Goal: Task Accomplishment & Management: Complete application form

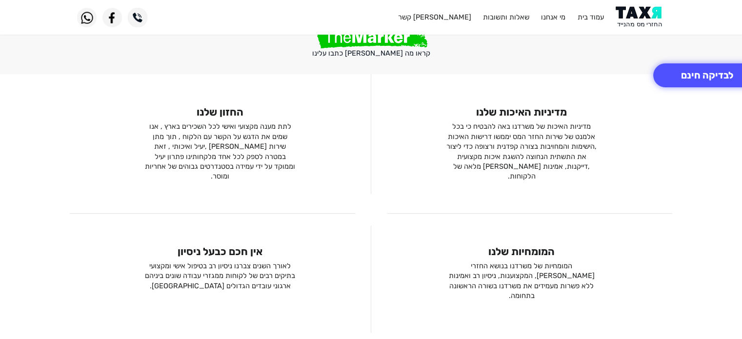
scroll to position [591, 0]
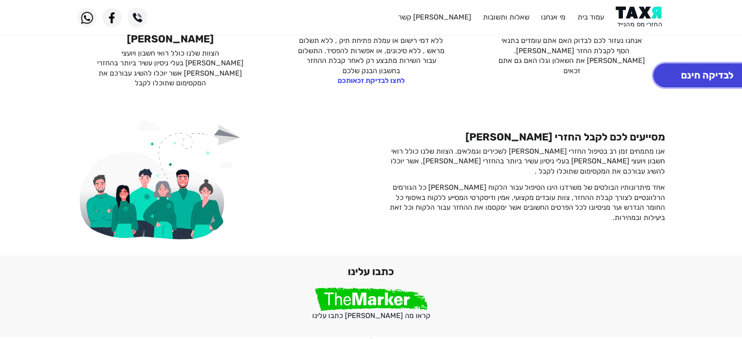
click at [693, 72] on button "לבדיקה חינם" at bounding box center [707, 75] width 108 height 24
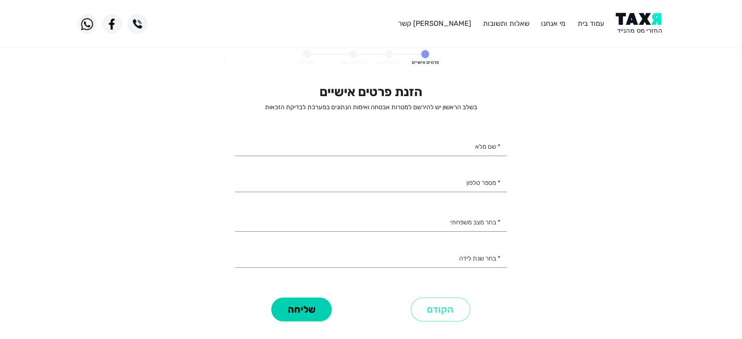
select select
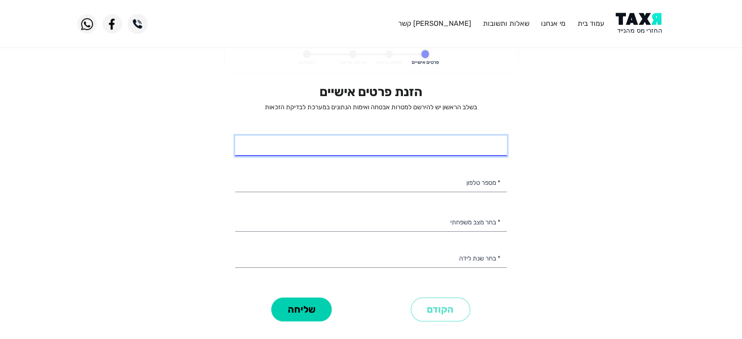
click at [443, 144] on input "* שם מלא" at bounding box center [371, 146] width 272 height 20
type input "[PERSON_NAME]"
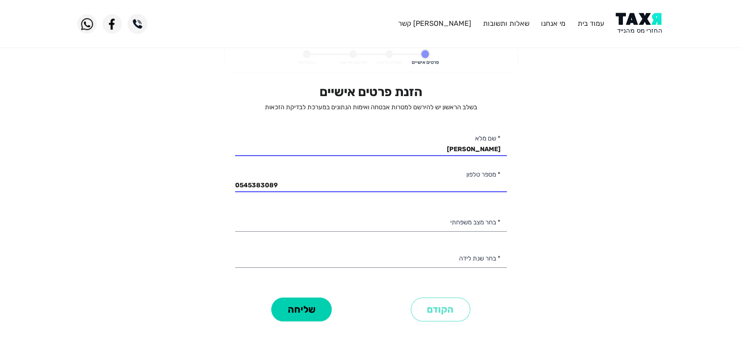
type input "054-5383089"
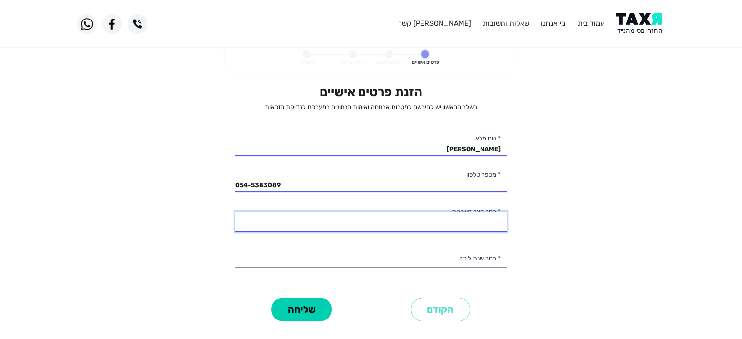
click at [431, 216] on select "רווק/ה נשוי/[PERSON_NAME]/ה אלמן/נה" at bounding box center [371, 222] width 272 height 20
select select "1: Single"
click at [235, 212] on select "רווק/ה נשוי/[PERSON_NAME]/ה אלמן/נה" at bounding box center [371, 222] width 272 height 20
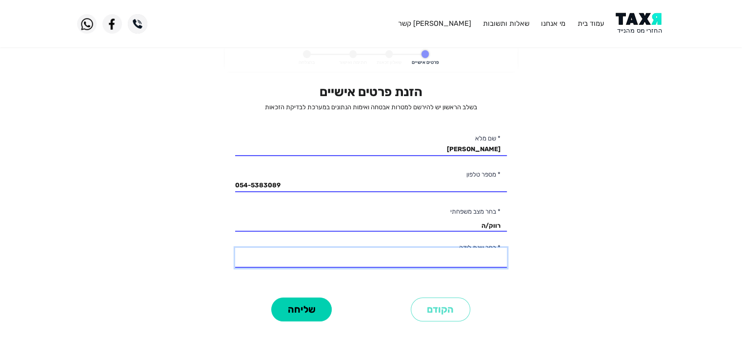
click at [429, 256] on select "2003 2002 2001 2000 1999 1998 1997 1996 1995 1994 1993 1992 1991 1990 1989 1988…" at bounding box center [371, 258] width 272 height 20
select select "8: 1996"
click at [235, 248] on select "2003 2002 2001 2000 1999 1998 1997 1996 1995 1994 1993 1992 1991 1990 1989 1988…" at bounding box center [371, 258] width 272 height 20
click at [312, 313] on button "שליחה" at bounding box center [301, 310] width 60 height 24
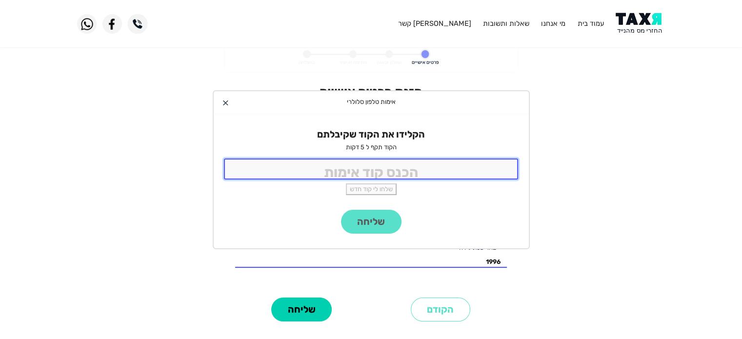
click at [400, 170] on input "tel" at bounding box center [371, 169] width 295 height 21
type input "7682"
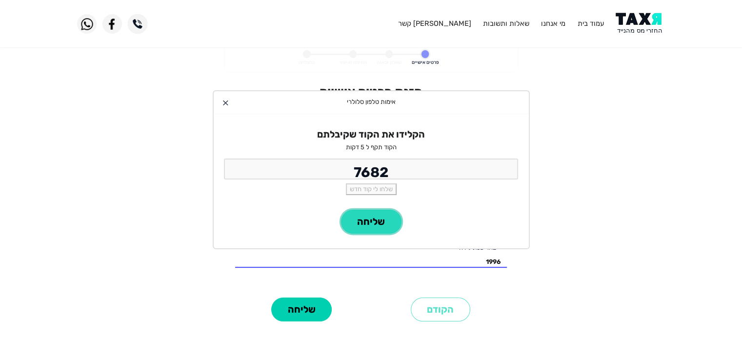
click at [371, 217] on button "שליחה" at bounding box center [371, 222] width 60 height 24
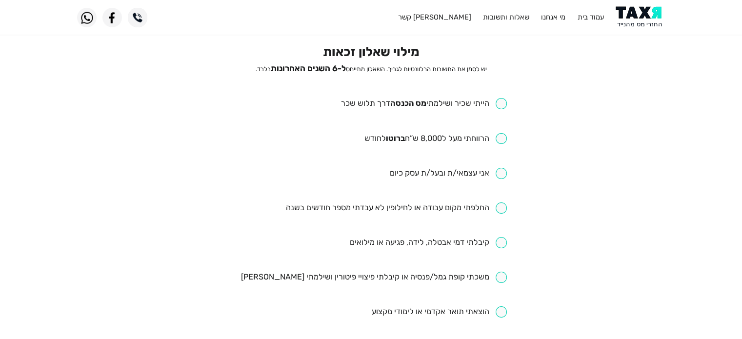
scroll to position [41, 0]
click at [493, 97] on input "checkbox" at bounding box center [424, 102] width 166 height 11
checkbox input "true"
click at [501, 133] on input "checkbox" at bounding box center [435, 137] width 143 height 11
checkbox input "true"
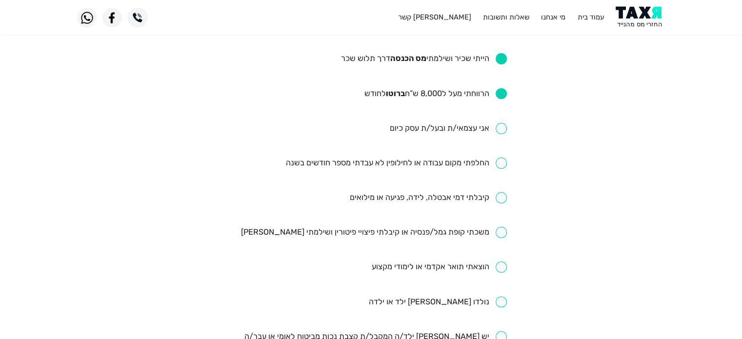
scroll to position [86, 0]
click at [502, 128] on input "checkbox" at bounding box center [448, 127] width 118 height 11
checkbox input "true"
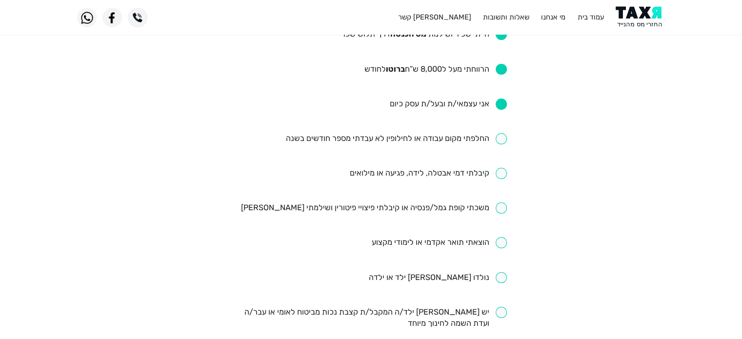
scroll to position [111, 0]
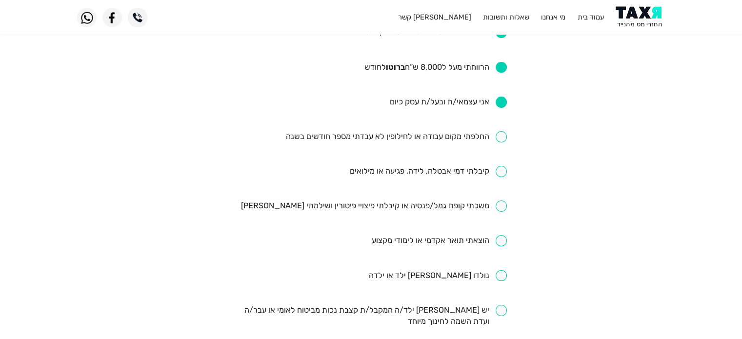
click at [502, 141] on input "checkbox" at bounding box center [395, 136] width 221 height 11
checkbox input "true"
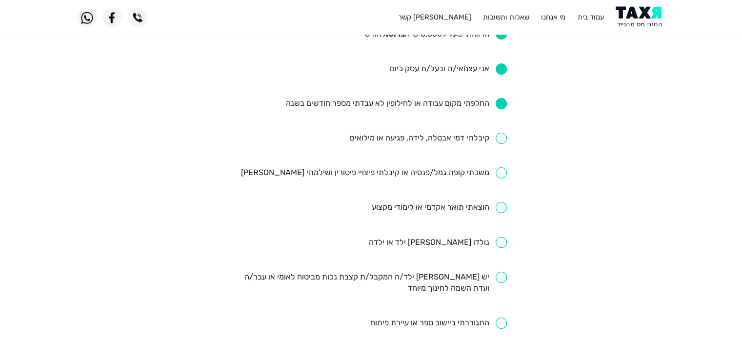
scroll to position [146, 0]
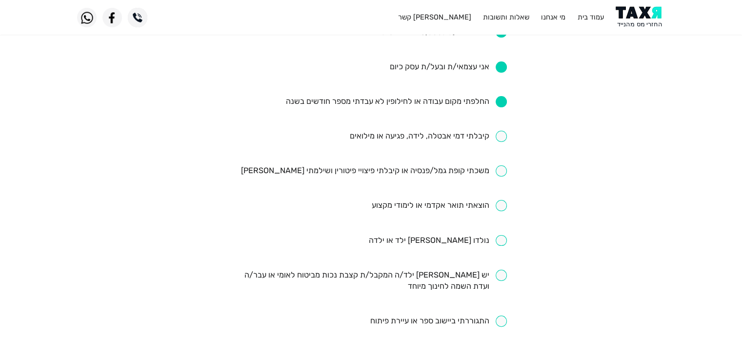
click at [502, 141] on input "checkbox" at bounding box center [428, 136] width 158 height 11
checkbox input "true"
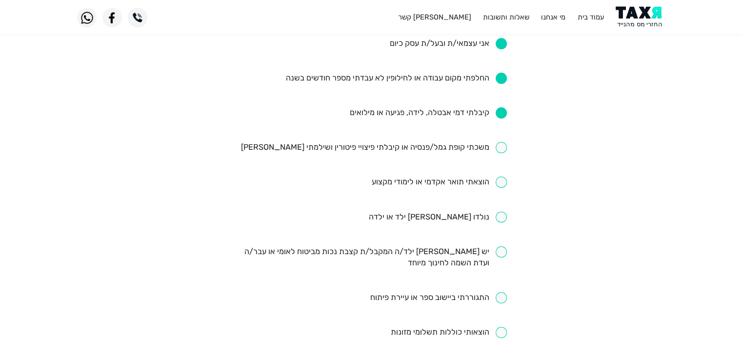
scroll to position [171, 0]
click at [502, 148] on input "checkbox" at bounding box center [374, 146] width 266 height 11
checkbox input "true"
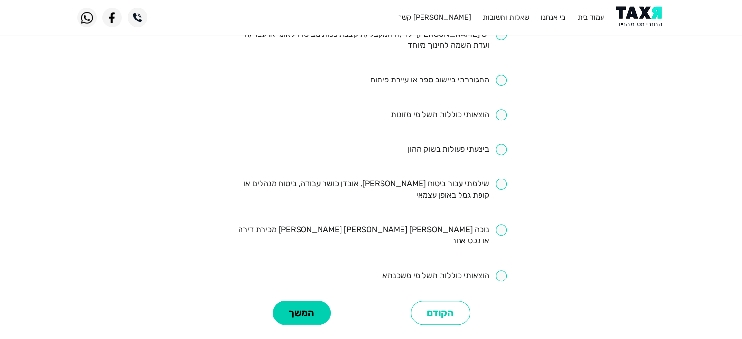
scroll to position [394, 0]
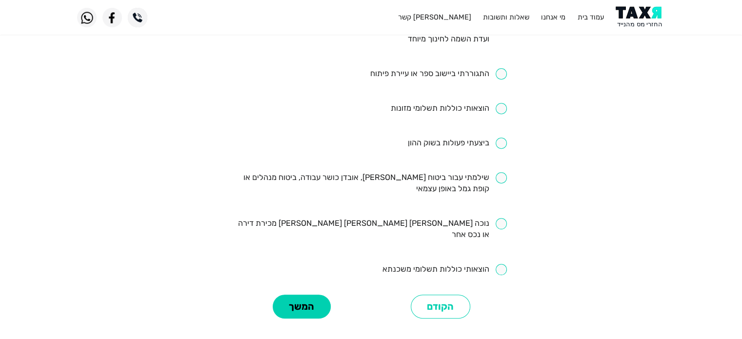
click at [505, 178] on input "checkbox" at bounding box center [371, 183] width 272 height 22
checkbox input "true"
click at [295, 297] on button "המשך" at bounding box center [302, 307] width 58 height 24
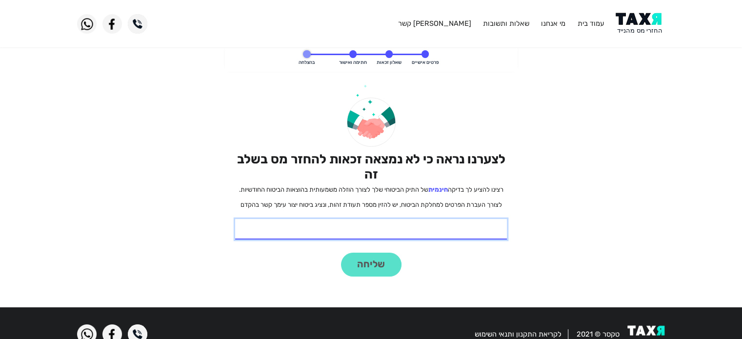
click at [446, 227] on input "* תעודת זהות" at bounding box center [371, 229] width 272 height 20
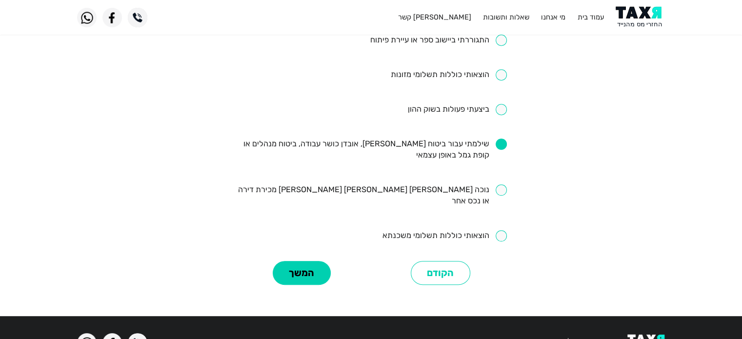
scroll to position [427, 0]
click at [314, 271] on button "המשך" at bounding box center [302, 273] width 58 height 24
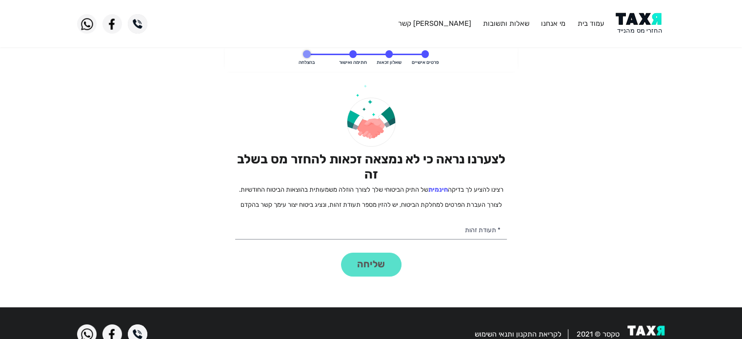
scroll to position [22, 0]
